Goal: Task Accomplishment & Management: Manage account settings

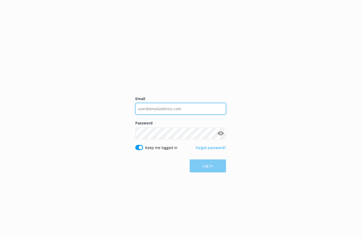
type input "[PERSON_NAME][EMAIL_ADDRESS][DOMAIN_NAME]"
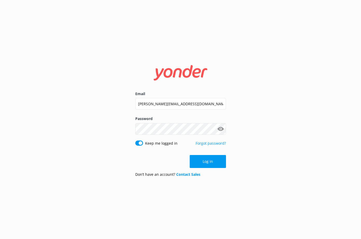
click at [205, 159] on button "Log in" at bounding box center [208, 161] width 36 height 13
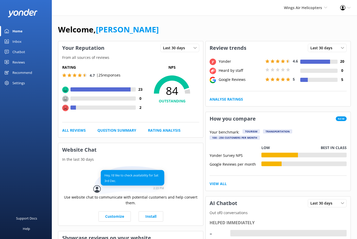
click at [11, 40] on link "Inbox" at bounding box center [26, 41] width 52 height 10
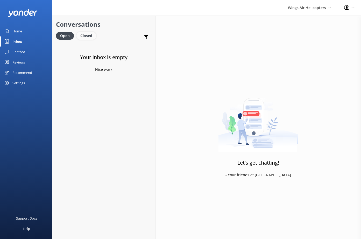
click at [89, 37] on div "Closed" at bounding box center [86, 36] width 20 height 8
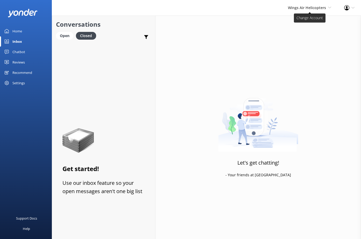
click at [323, 8] on span "Wings Air Helicopters" at bounding box center [307, 7] width 38 height 5
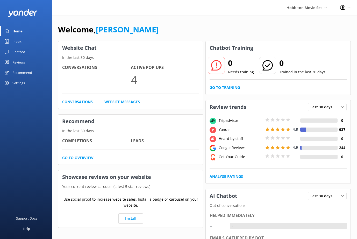
click at [16, 42] on div "Inbox" at bounding box center [16, 41] width 9 height 10
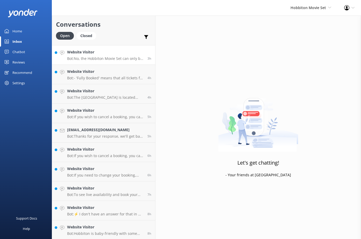
scroll to position [124, 0]
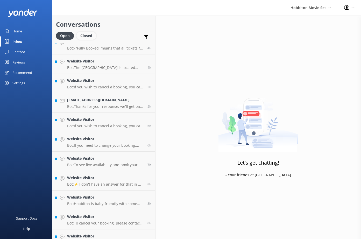
click at [85, 35] on div "Closed" at bounding box center [86, 36] width 20 height 8
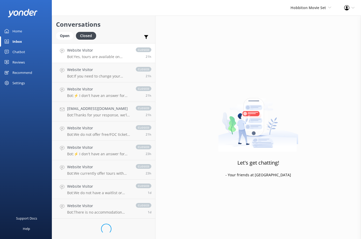
scroll to position [213, 0]
click at [88, 109] on h4 "Dyblenko.ev@mail.ru" at bounding box center [98, 108] width 63 height 6
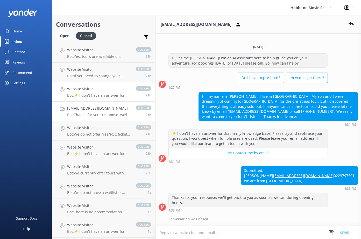
click at [90, 97] on p "Bot: ⚡ I don't have an answer for that in my knowledge base. Please try and rep…" at bounding box center [98, 95] width 63 height 5
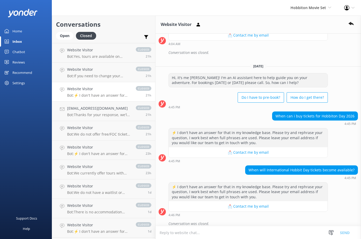
scroll to position [295, 0]
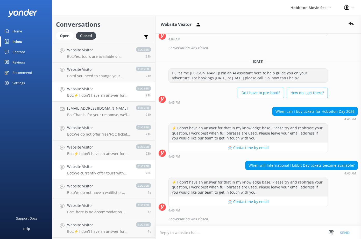
click at [96, 165] on h4 "Website Visitor" at bounding box center [98, 167] width 63 height 6
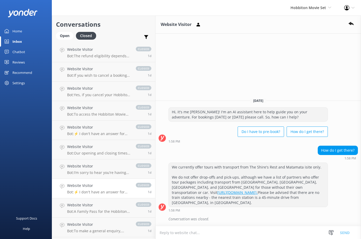
scroll to position [633, 0]
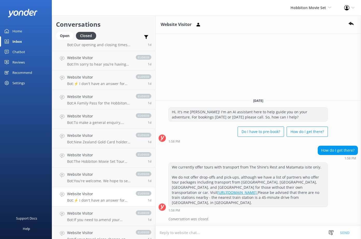
click at [93, 190] on link "Website Visitor Bot: ⚡ I don't have an answer for that in my knowledge base. Pl…" at bounding box center [103, 196] width 103 height 19
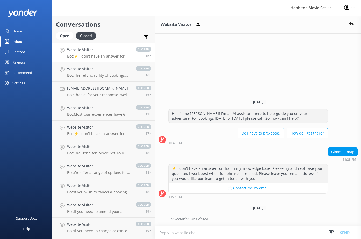
click at [91, 55] on p "Bot: ⚡ I don't have an answer for that in my knowledge base. Please try and rep…" at bounding box center [98, 56] width 63 height 5
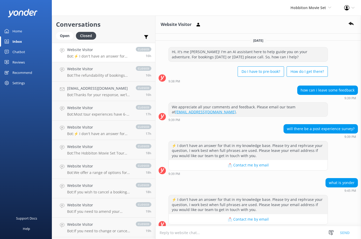
scroll to position [17, 0]
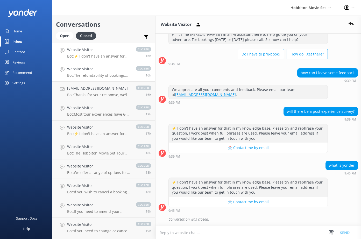
click at [91, 71] on h4 "Website Visitor" at bounding box center [98, 69] width 63 height 6
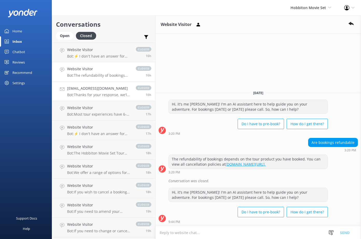
click at [93, 92] on p "Bot: Thanks for your response, we'll get back to you as soon as we can during o…" at bounding box center [98, 94] width 63 height 5
